Goal: Task Accomplishment & Management: Use online tool/utility

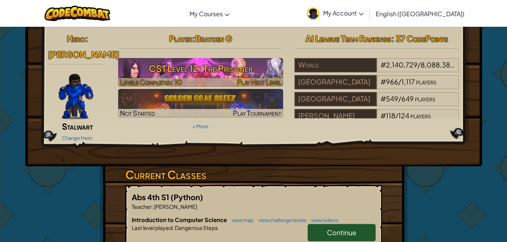
click at [205, 68] on h3 "CS1 Level 12: The Prisoner" at bounding box center [200, 68] width 165 height 17
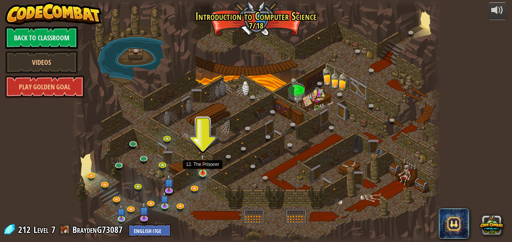
click at [203, 171] on img at bounding box center [202, 164] width 9 height 20
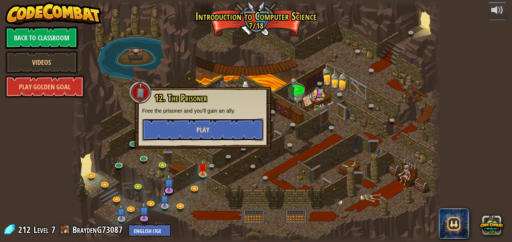
click at [203, 136] on button "Play" at bounding box center [203, 129] width 122 height 23
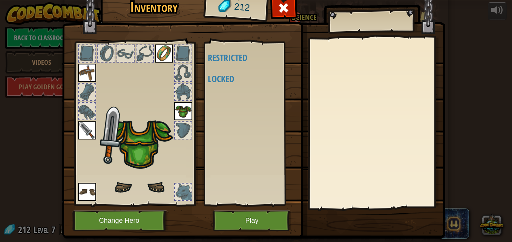
click at [179, 188] on div at bounding box center [183, 192] width 17 height 17
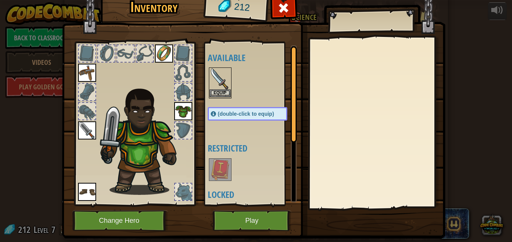
click at [220, 89] on img at bounding box center [220, 78] width 21 height 21
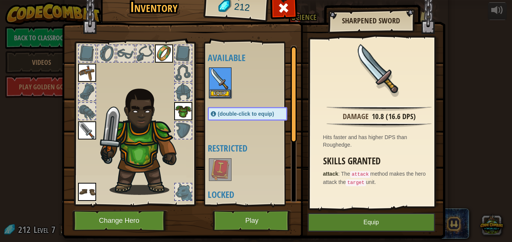
click at [74, 131] on div at bounding box center [134, 122] width 125 height 170
click at [79, 131] on img at bounding box center [87, 131] width 18 height 18
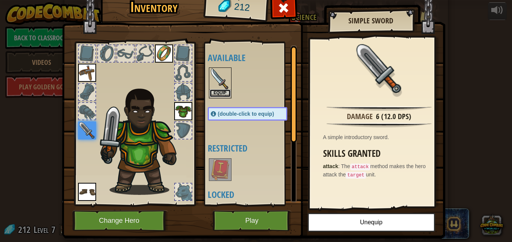
click at [218, 92] on button "Equip" at bounding box center [220, 93] width 21 height 8
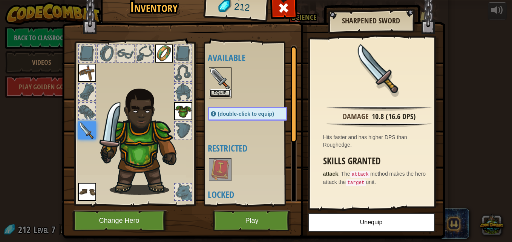
click at [220, 92] on button "Equip" at bounding box center [220, 93] width 21 height 8
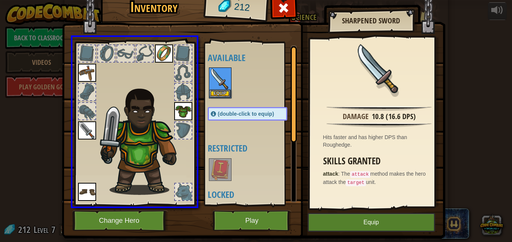
drag, startPoint x: 226, startPoint y: 78, endPoint x: 142, endPoint y: 114, distance: 92.1
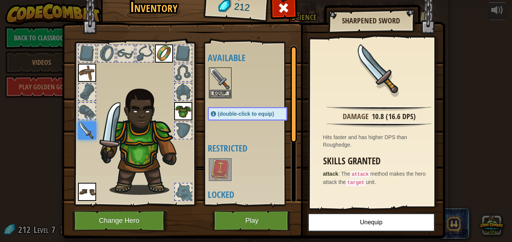
click at [81, 130] on img at bounding box center [87, 131] width 18 height 18
click at [132, 109] on img at bounding box center [143, 140] width 93 height 111
click at [264, 213] on button "Play" at bounding box center [252, 221] width 79 height 21
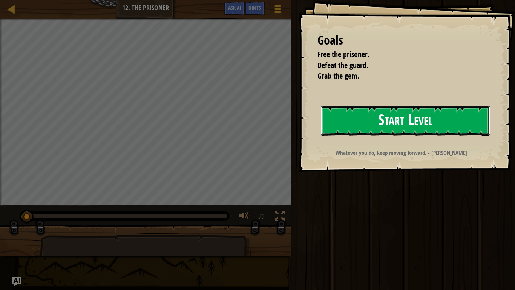
click at [379, 125] on button "Start Level" at bounding box center [405, 121] width 169 height 30
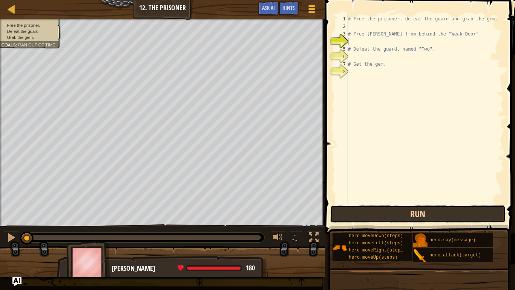
click at [373, 210] on button "Run" at bounding box center [419, 213] width 176 height 17
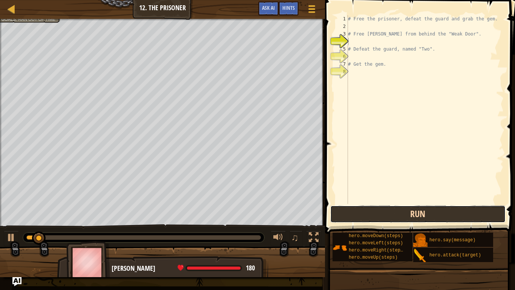
click at [371, 212] on button "Run" at bounding box center [419, 213] width 176 height 17
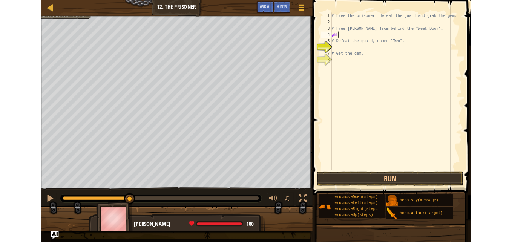
scroll to position [3, 0]
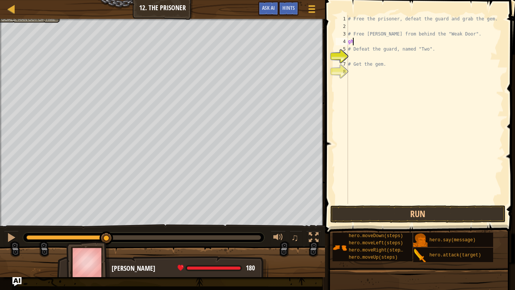
type textarea "g"
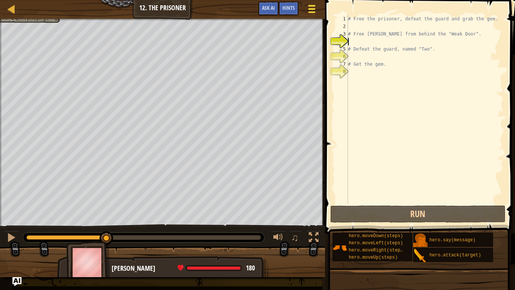
click at [312, 8] on div at bounding box center [312, 8] width 10 height 11
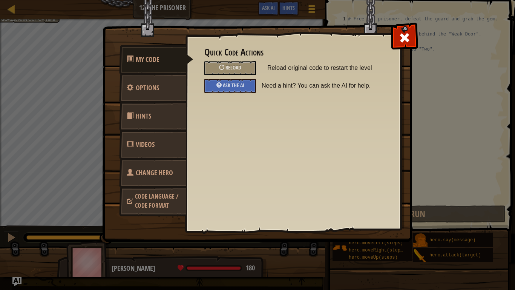
click at [30, 114] on div "My Code Options Hints Videos Change Hero Code Language / Code Format Quick Code…" at bounding box center [257, 145] width 515 height 290
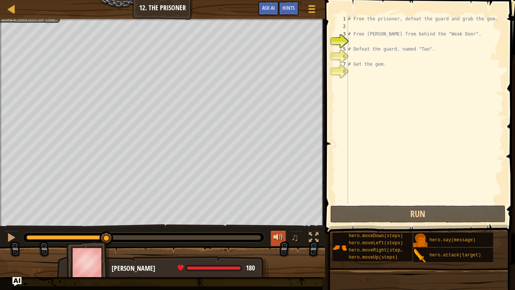
click at [277, 237] on div at bounding box center [279, 237] width 10 height 10
